Goal: Information Seeking & Learning: Learn about a topic

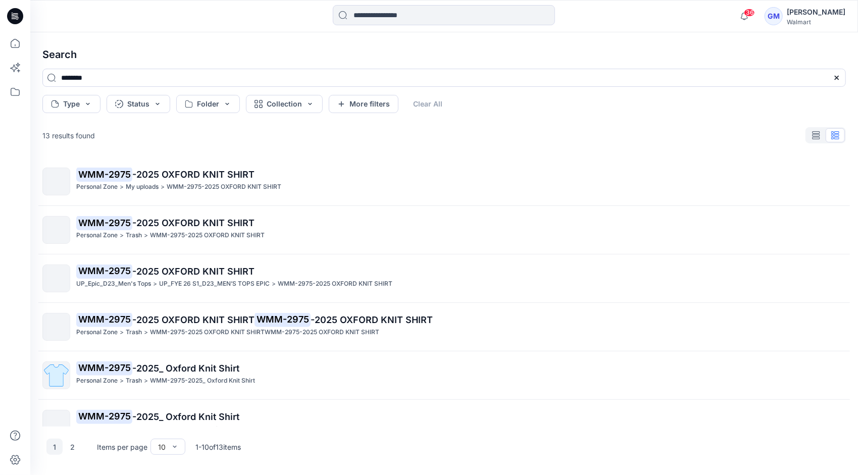
click at [380, 20] on input at bounding box center [444, 15] width 222 height 20
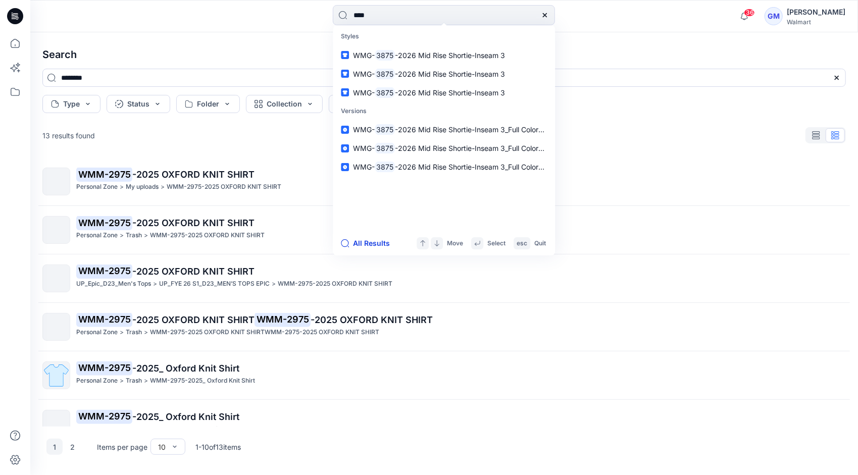
type input "****"
click at [373, 242] on button "All Results" at bounding box center [369, 243] width 56 height 12
type input "****"
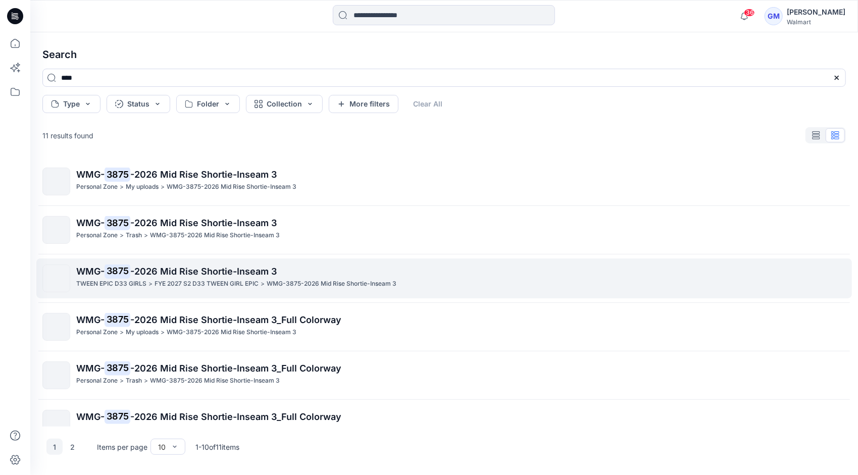
click at [214, 283] on p "FYE 2027 S2 D33 TWEEN GIRL EPIC" at bounding box center [207, 284] width 104 height 11
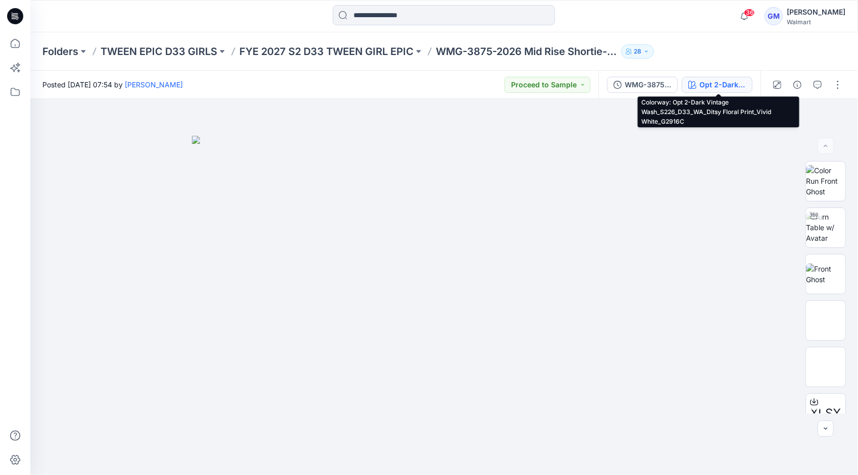
click at [724, 84] on div "Opt 2-Dark Vintage Wash_S226_D33_WA_Ditsy Floral Print_Vivid White_G2916C" at bounding box center [723, 84] width 46 height 11
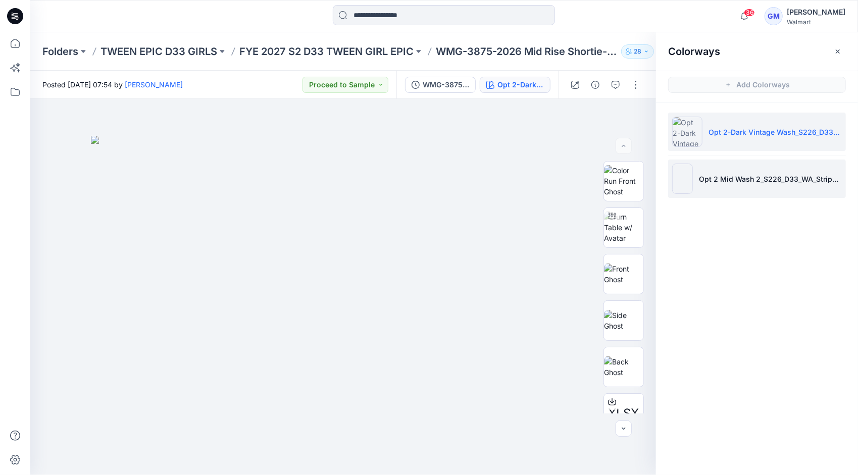
click at [750, 171] on li "Opt 2 Mid Wash 2_S226_D33_WA_Stripe_Vivid White_G2914B" at bounding box center [758, 179] width 178 height 38
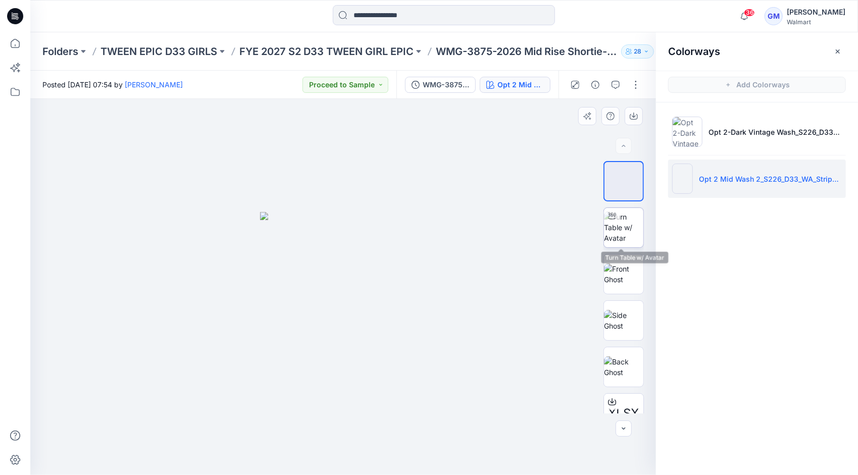
click at [628, 232] on img at bounding box center [623, 228] width 39 height 32
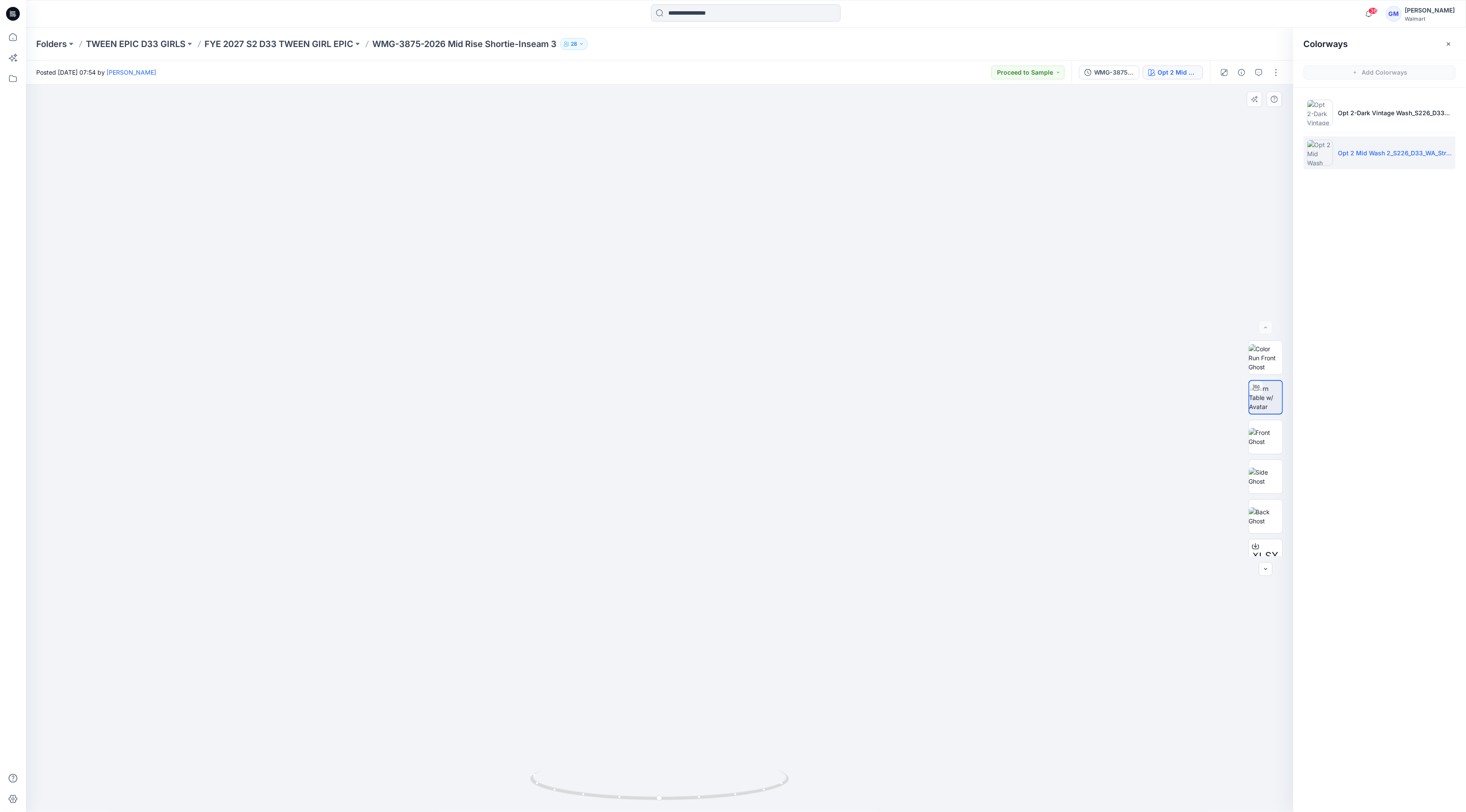
drag, startPoint x: 645, startPoint y: 286, endPoint x: 645, endPoint y: 233, distance: 53.0
click at [645, 233] on img at bounding box center [659, 405] width 897 height 812
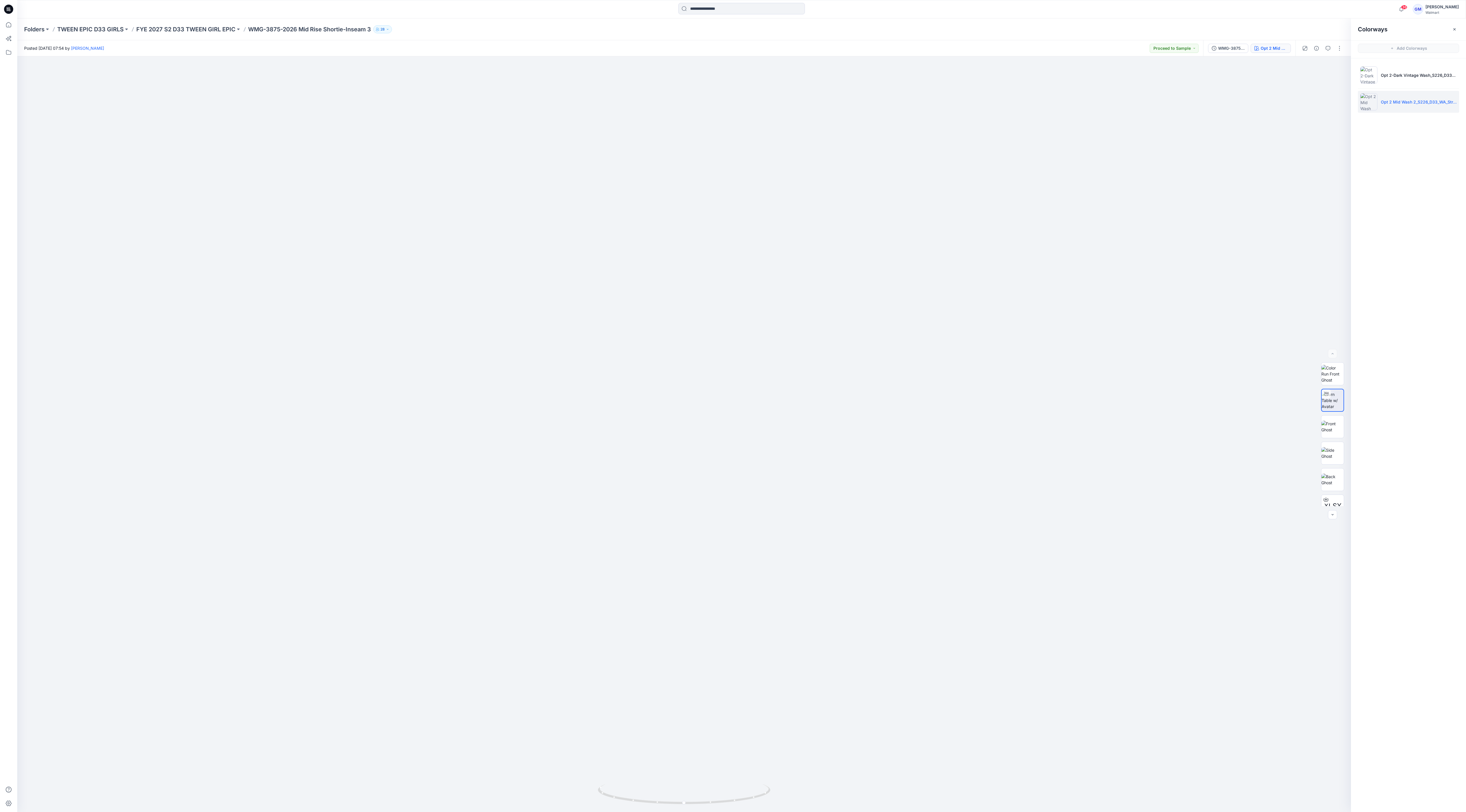
click at [250, 11] on div at bounding box center [198, 9] width 362 height 13
drag, startPoint x: 678, startPoint y: 799, endPoint x: 739, endPoint y: 801, distance: 61.0
click at [488, 270] on icon at bounding box center [685, 795] width 174 height 22
drag, startPoint x: 678, startPoint y: 800, endPoint x: 717, endPoint y: 802, distance: 39.1
click at [488, 270] on icon at bounding box center [685, 795] width 174 height 22
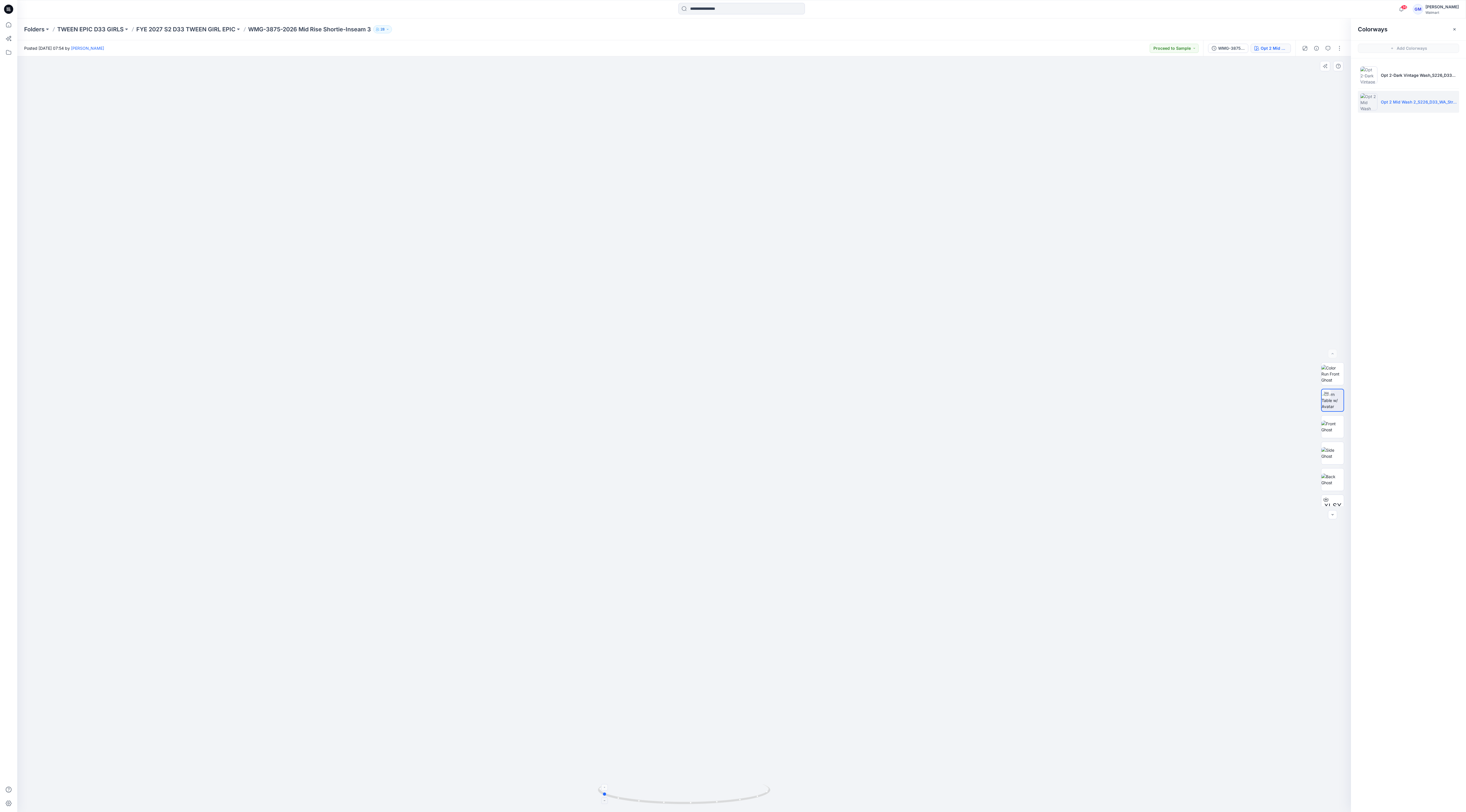
drag, startPoint x: 713, startPoint y: 799, endPoint x: 705, endPoint y: 791, distance: 11.3
click at [488, 270] on icon at bounding box center [685, 795] width 174 height 22
click at [488, 4] on div "36 Notifications Your style DM8_WML-4025-2026 Pintuck Skinny Jeans has been upd…" at bounding box center [741, 9] width 1448 height 13
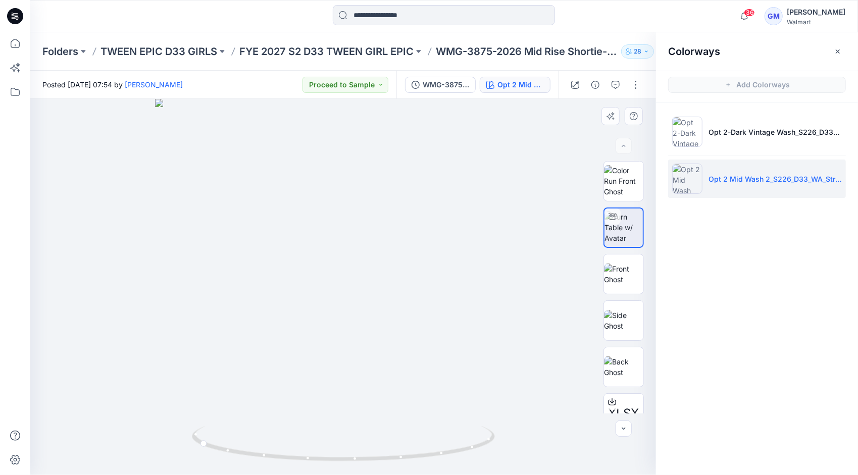
click at [138, 293] on div at bounding box center [343, 287] width 626 height 376
click at [668, 17] on div "37 Notifications Your style DM8_WML-4025-2026 Pintuck Skinny Jeans has been upd…" at bounding box center [444, 16] width 828 height 22
click at [723, 69] on div "Colorways" at bounding box center [757, 51] width 202 height 38
click at [721, 71] on hr at bounding box center [757, 71] width 202 height 1
